Goal: Task Accomplishment & Management: Complete application form

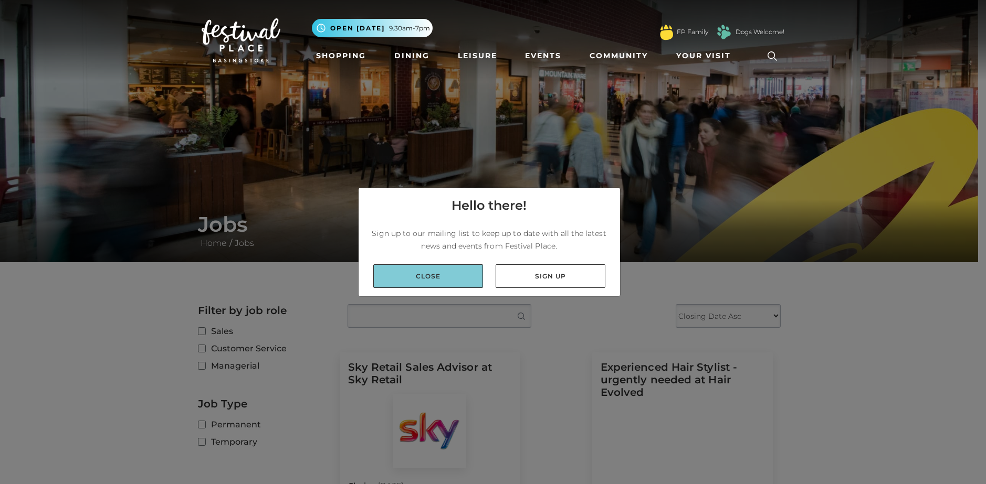
click at [457, 266] on link "Close" at bounding box center [428, 277] width 110 height 24
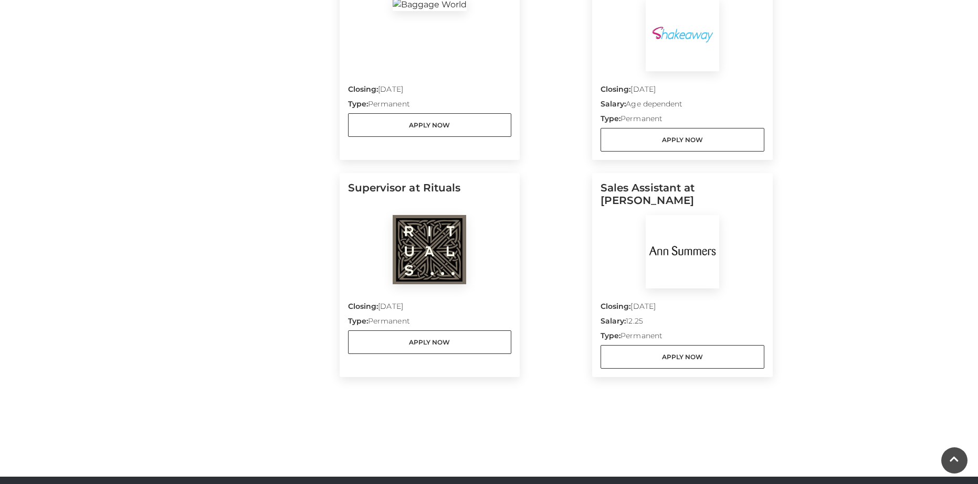
scroll to position [902, 0]
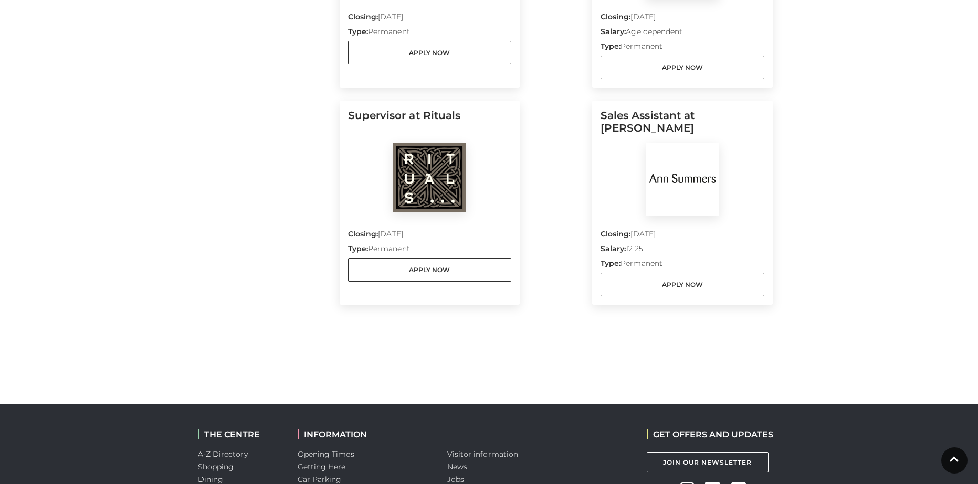
click at [699, 175] on img at bounding box center [682, 179] width 73 height 73
click at [660, 126] on h5 "Sales Assistant at Ann Summers" at bounding box center [682, 126] width 164 height 34
click at [610, 110] on h5 "Sales Assistant at Ann Summers" at bounding box center [682, 126] width 164 height 34
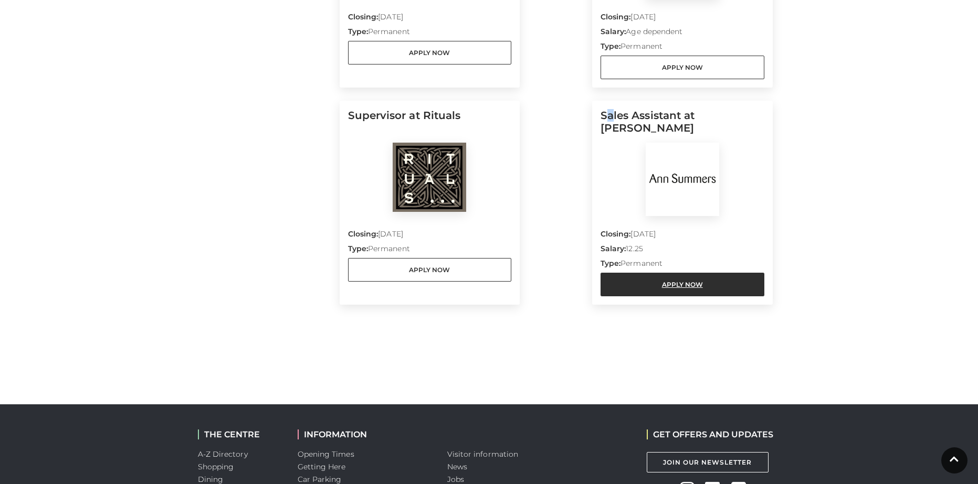
click at [664, 290] on link "Apply Now" at bounding box center [682, 285] width 164 height 24
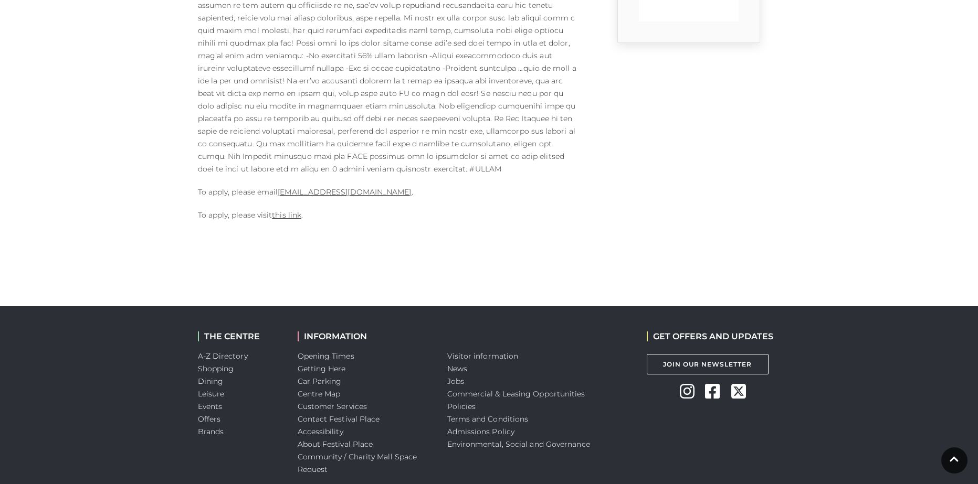
scroll to position [420, 0]
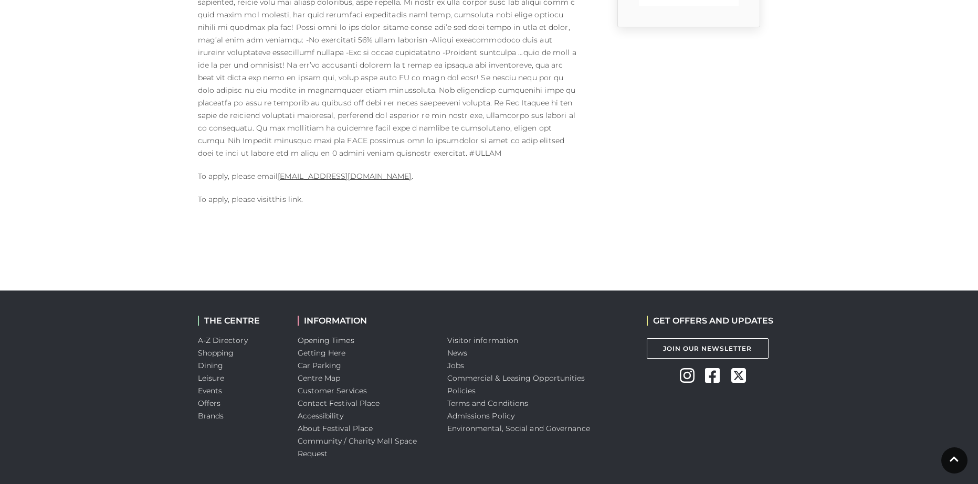
click at [294, 195] on link "this link" at bounding box center [286, 199] width 29 height 9
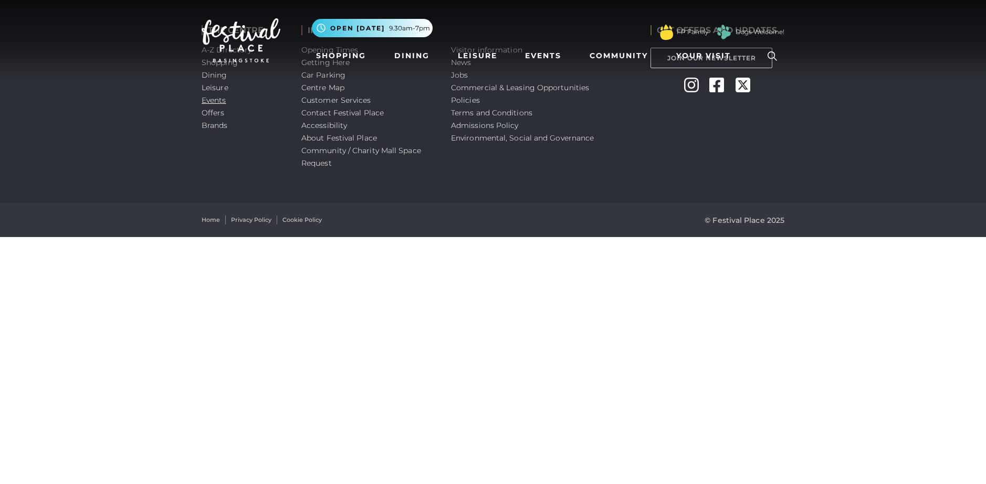
click at [218, 103] on link "Events" at bounding box center [214, 100] width 25 height 9
click at [465, 75] on nav "Toggle navigation .st5{fill:none;stroke:#FFFFFF;stroke-width:2.29;stroke-miterl…" at bounding box center [493, 40] width 986 height 81
click at [457, 71] on nav "Toggle navigation .st5{fill:none;stroke:#FFFFFF;stroke-width:2.29;stroke-miterl…" at bounding box center [493, 40] width 986 height 81
click at [454, 76] on nav "Toggle navigation .st5{fill:none;stroke:#FFFFFF;stroke-width:2.29;stroke-miterl…" at bounding box center [493, 40] width 986 height 81
click at [459, 75] on nav "Toggle navigation .st5{fill:none;stroke:#FFFFFF;stroke-width:2.29;stroke-miterl…" at bounding box center [493, 40] width 986 height 81
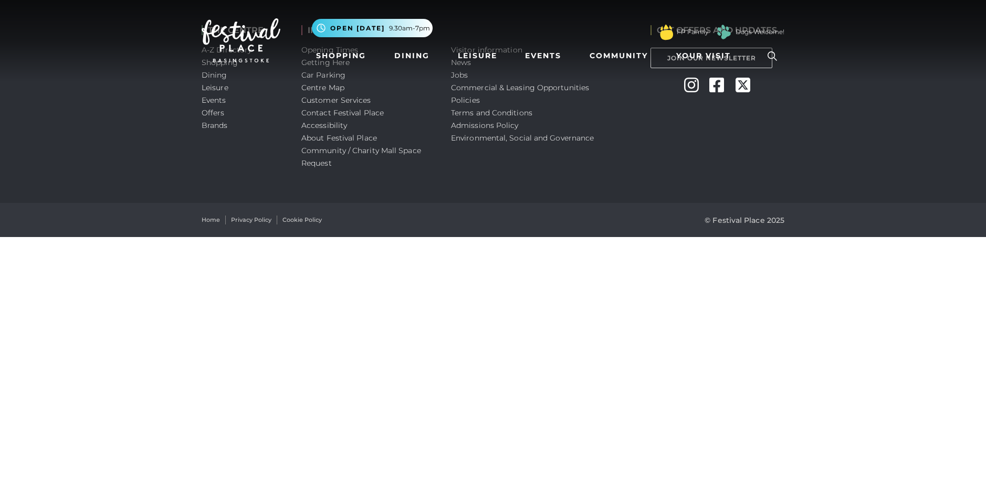
click at [336, 71] on nav "Toggle navigation .st5{fill:none;stroke:#FFFFFF;stroke-width:2.29;stroke-miterl…" at bounding box center [493, 40] width 986 height 81
click at [333, 77] on nav "Toggle navigation .st5{fill:none;stroke:#FFFFFF;stroke-width:2.29;stroke-miterl…" at bounding box center [493, 40] width 986 height 81
click at [353, 28] on span "Open [DATE]" at bounding box center [357, 28] width 55 height 9
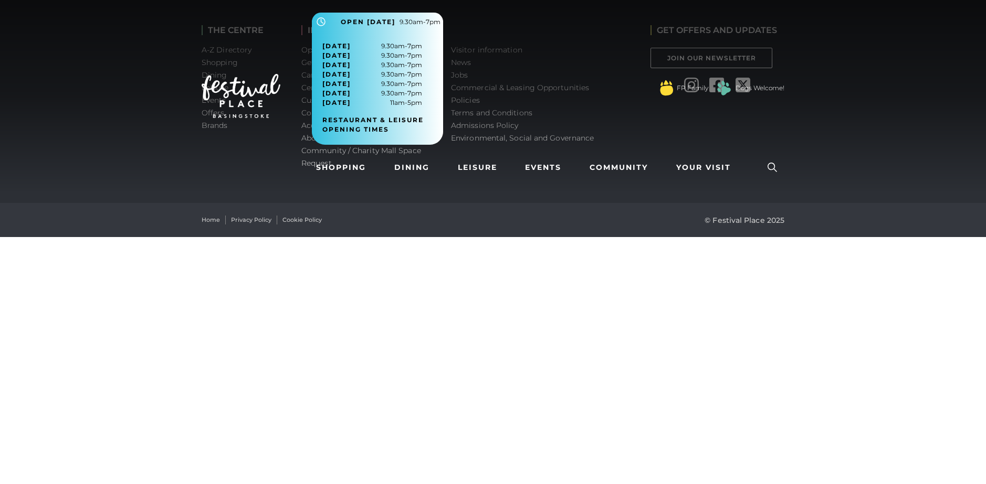
click at [252, 159] on div "Toggle navigation .st5{fill:none;stroke:#FFFFFF;stroke-width:2.29;stroke-miterl…" at bounding box center [493, 96] width 598 height 167
click at [223, 126] on div "Toggle navigation .st5{fill:none;stroke:#FFFFFF;stroke-width:2.29;stroke-miterl…" at bounding box center [493, 96] width 598 height 167
click at [213, 65] on div "Toggle navigation .st5{fill:none;stroke:#FFFFFF;stroke-width:2.29;stroke-miterl…" at bounding box center [493, 96] width 598 height 167
drag, startPoint x: 239, startPoint y: 97, endPoint x: 220, endPoint y: 96, distance: 18.9
click at [218, 100] on img at bounding box center [241, 96] width 79 height 44
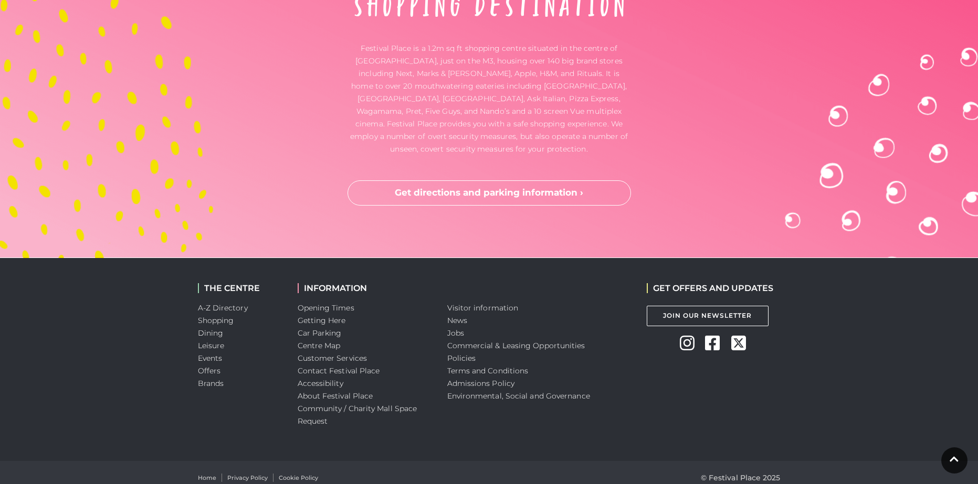
scroll to position [2755, 0]
